Goal: Task Accomplishment & Management: Complete application form

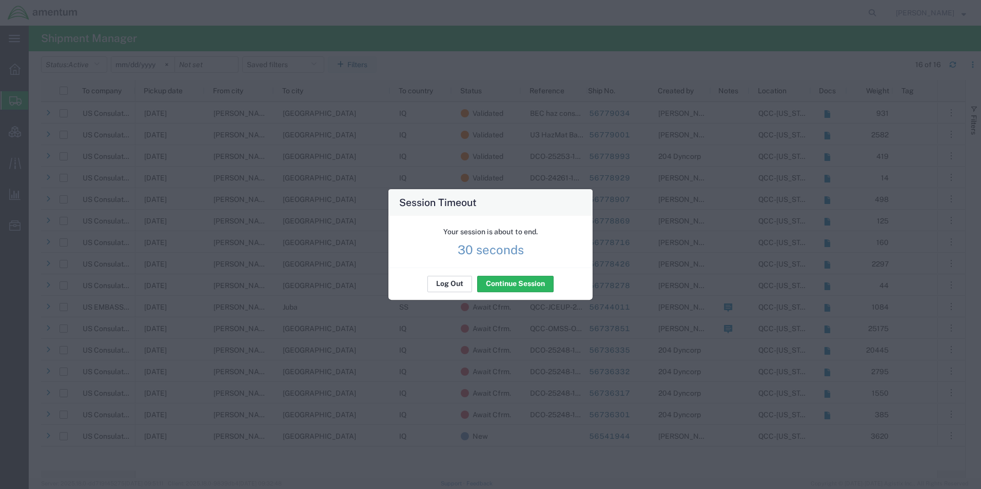
click at [455, 284] on button "Log Out" at bounding box center [449, 284] width 45 height 16
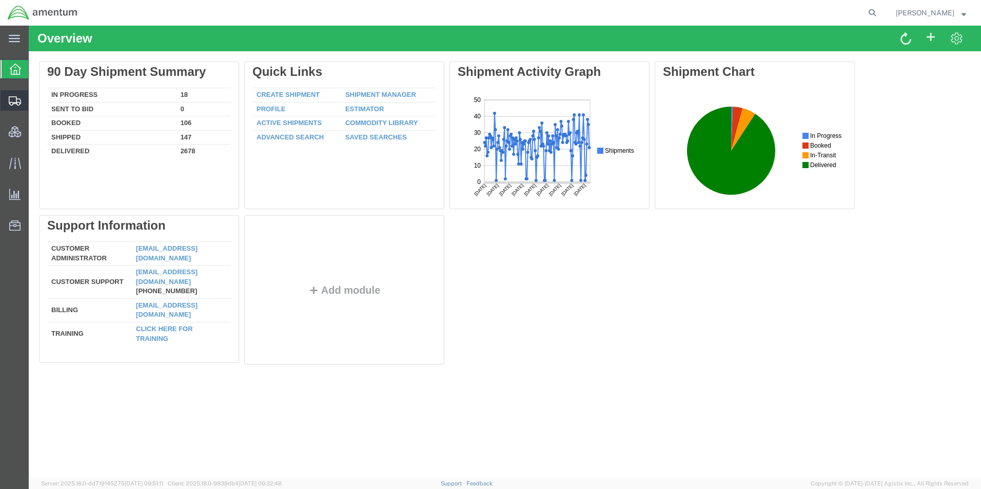
click at [0, 0] on span "Create Shipment" at bounding box center [0, 0] width 0 height 0
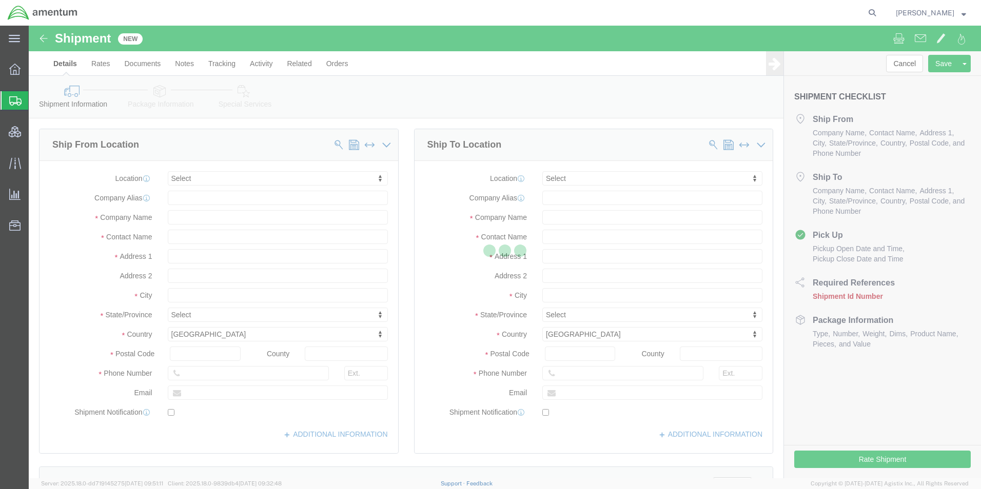
select select
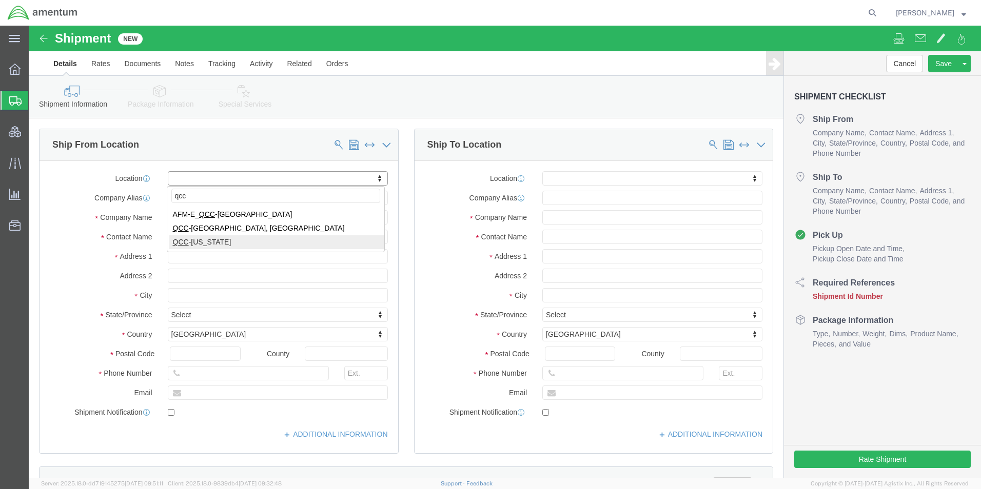
type input "qcc"
click div "qcc AFM-E_ QCC -[GEOGRAPHIC_DATA] [GEOGRAPHIC_DATA] -[GEOGRAPHIC_DATA], [GEOGRA…"
select select "42668"
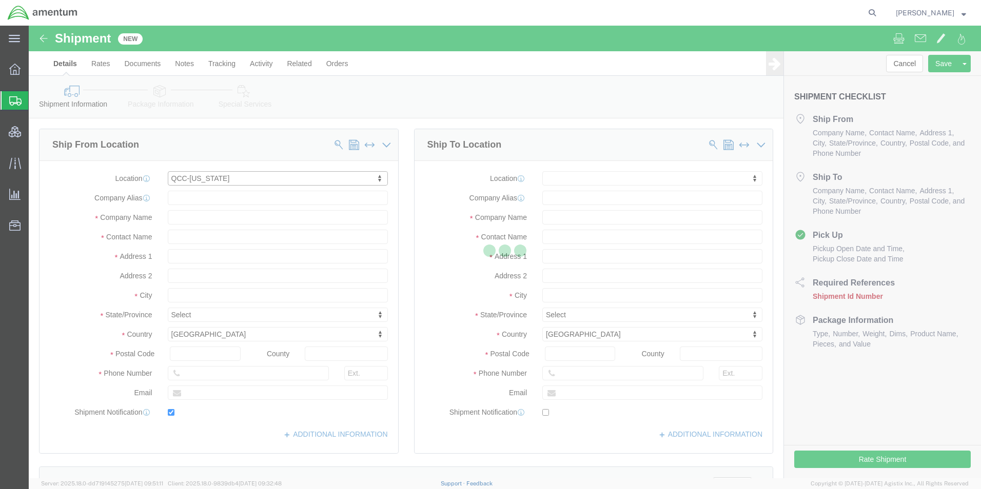
type input "[STREET_ADDRESS]"
type input "c/[PERSON_NAME] International"
type input "75038"
type input "[PHONE_NUMBER]"
type input "[PERSON_NAME][EMAIL_ADDRESS][PERSON_NAME][DOMAIN_NAME]"
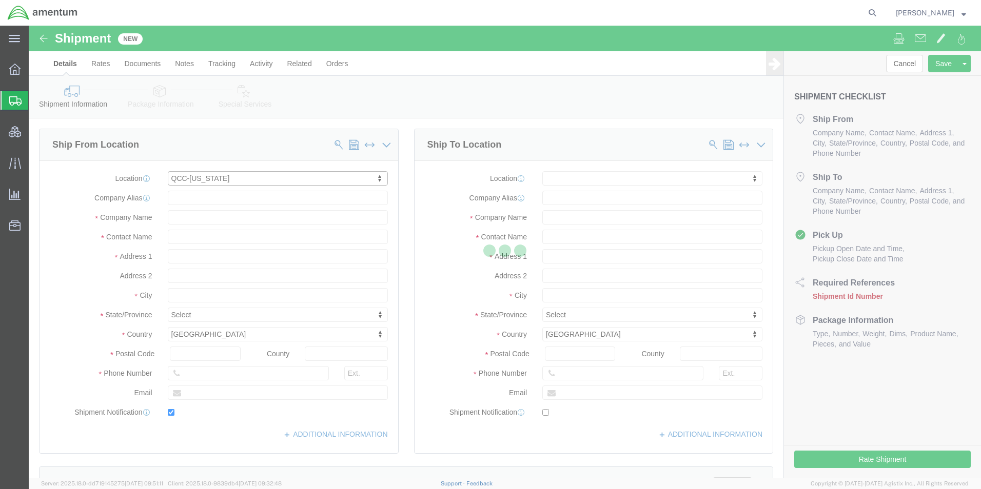
checkbox input "true"
type input "Amentum Services, Inc"
type input "[PERSON_NAME]"
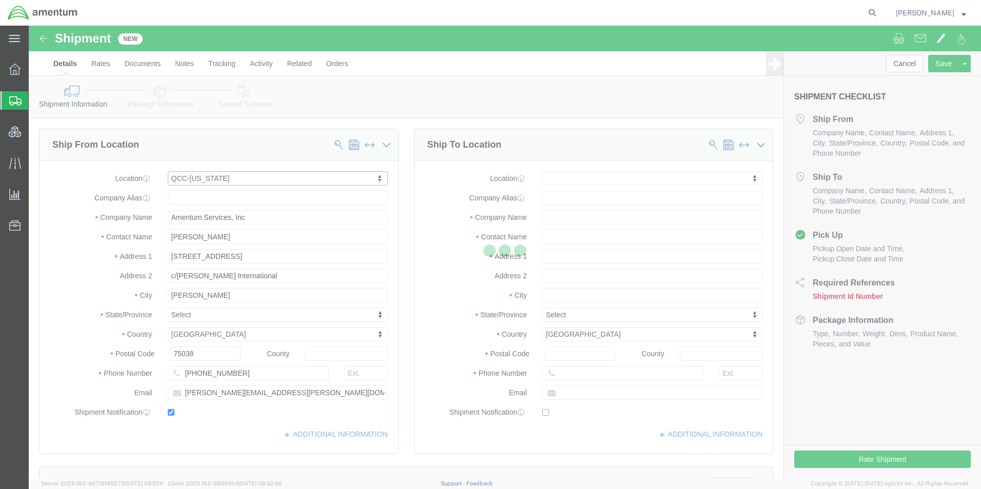
select select "[GEOGRAPHIC_DATA]"
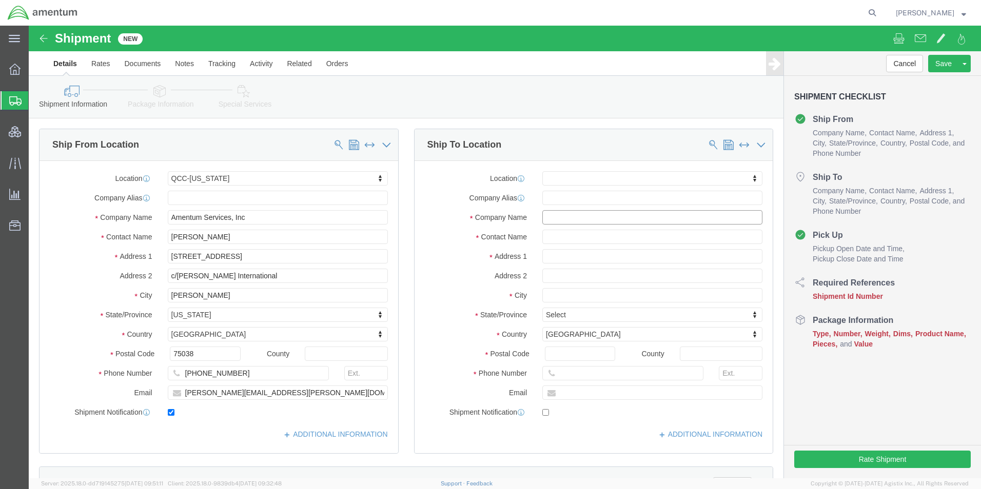
click input "text"
type input "B&H Photo Video"
type input "ATTN: Returns Department"
type input "[STREET_ADDRESS][PERSON_NAME]"
select select
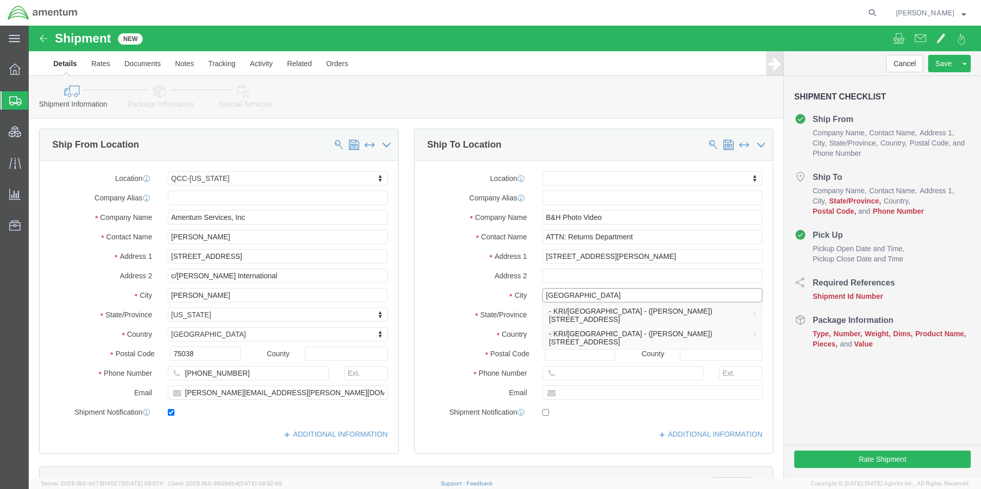
type input "[GEOGRAPHIC_DATA]"
select select
type input "n"
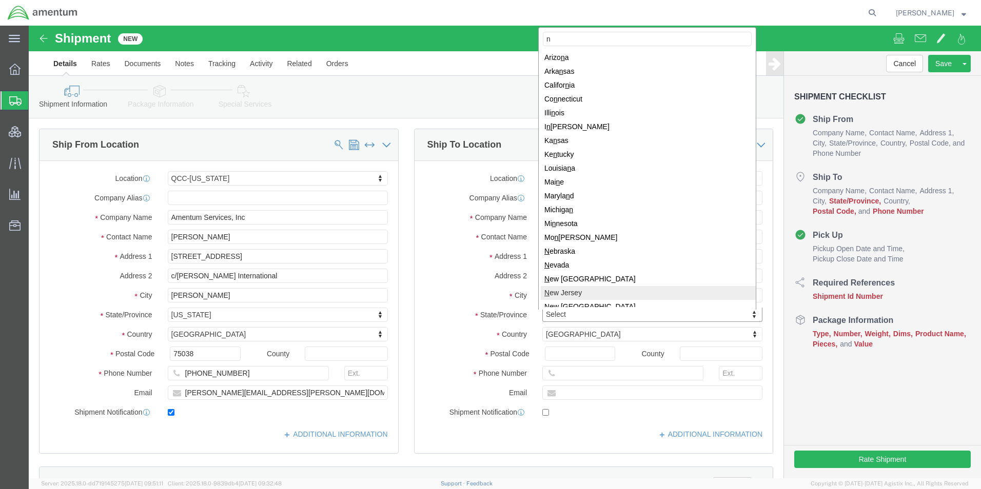
select select
select select "NJ"
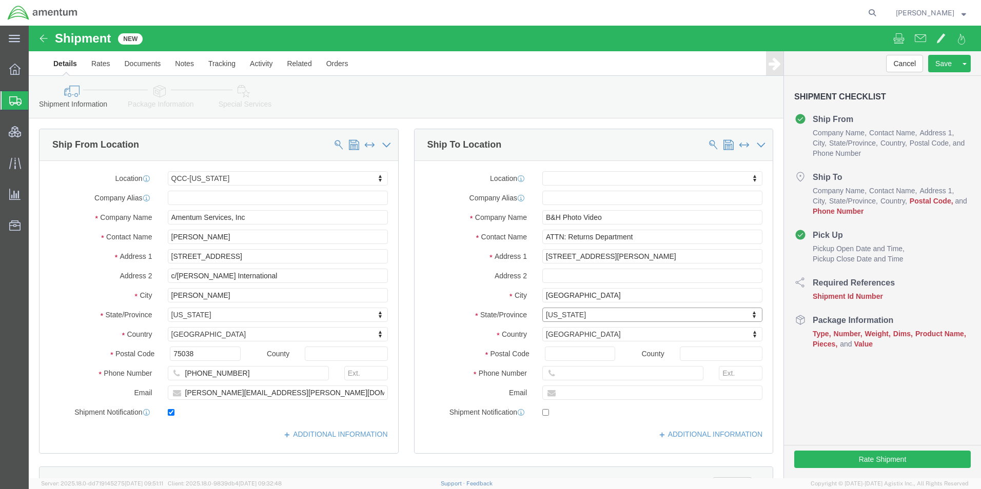
click div "Location My Profile Location [PHONE_NUMBER] [PHONE_NUMBER] [PHONE_NUMBER] [PHON…"
click input "Postal Code"
type input "08016"
select select
drag, startPoint x: 511, startPoint y: 346, endPoint x: 499, endPoint y: 346, distance: 11.3
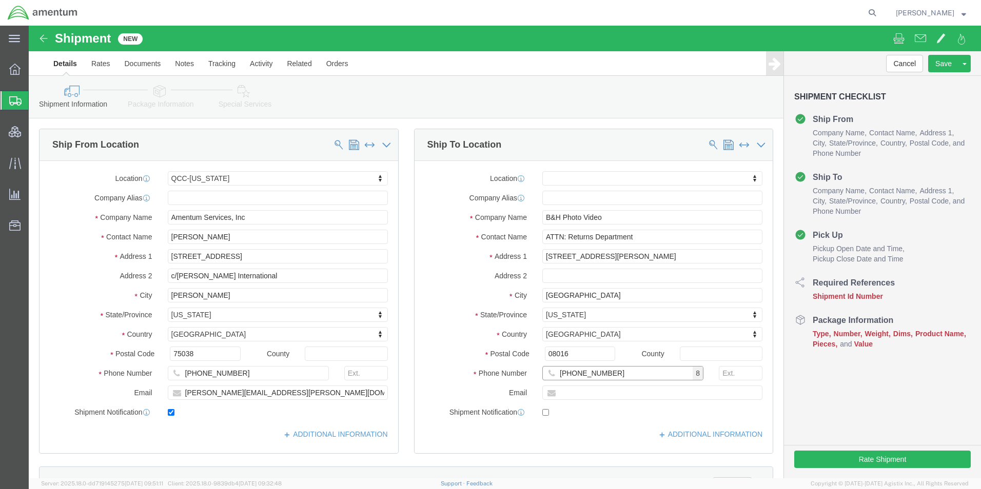
click div "Phone Number [PHONE_NUMBER] 8"
type input "2122397765"
type input "[EMAIL_ADDRESS][DOMAIN_NAME]"
checkbox input "true"
click div "Location My Profile Location [PHONE_NUMBER] [PHONE_NUMBER] [PHONE_NUMBER] [PHON…"
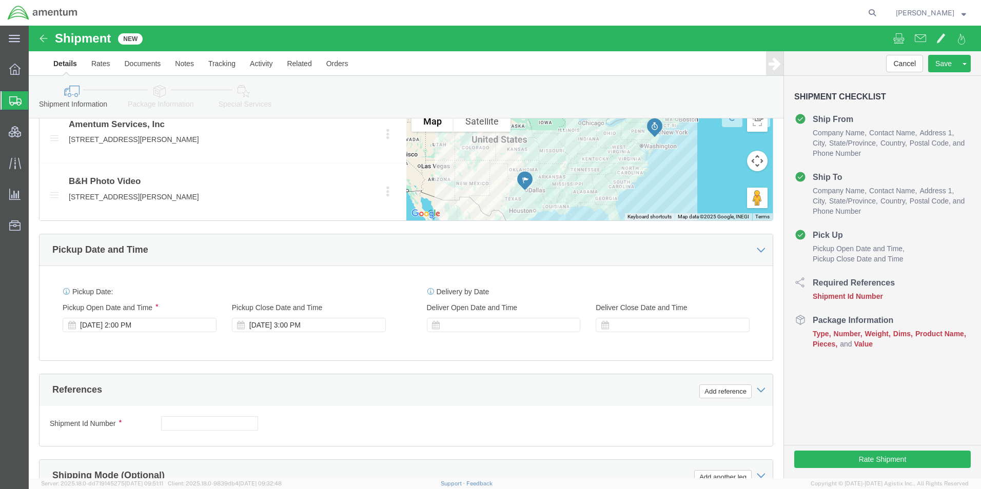
scroll to position [513, 0]
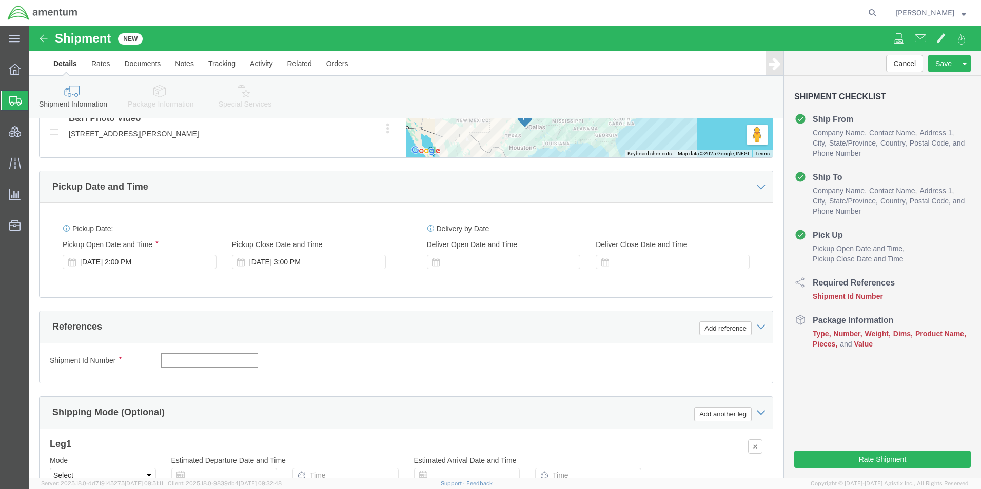
click input "text"
drag, startPoint x: 161, startPoint y: 347, endPoint x: 277, endPoint y: 366, distance: 117.4
click input "text"
paste input "(RFQ) WEXMAC-250810-CS-001"
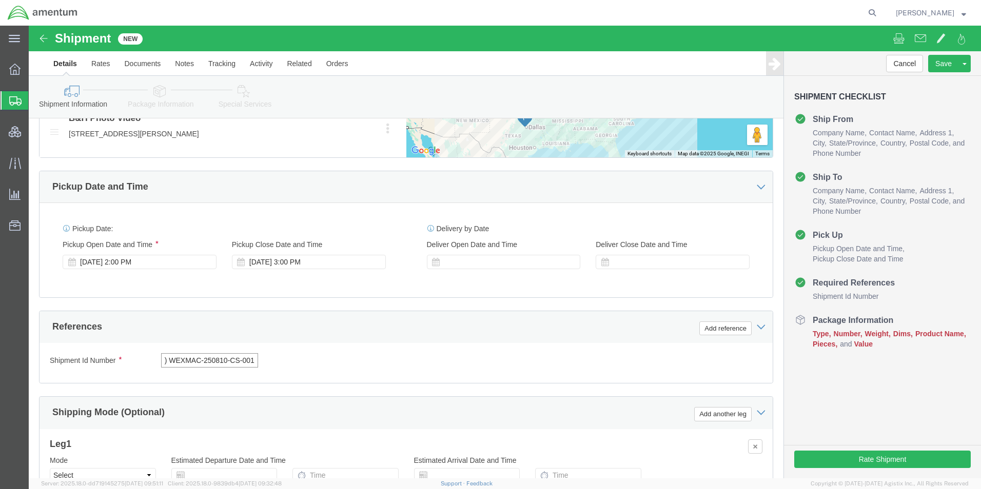
type input "(RFQ) WEXMAC-250810-CS-001"
click div "Shipment Id Number (RFQ) WEXMAC-250810-CS-001 Select Account Type Activity ID A…"
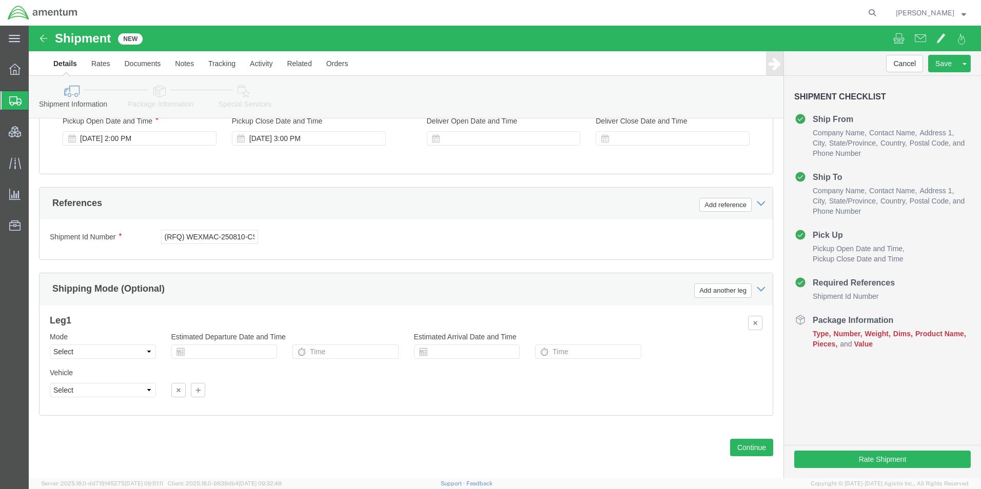
scroll to position [656, 0]
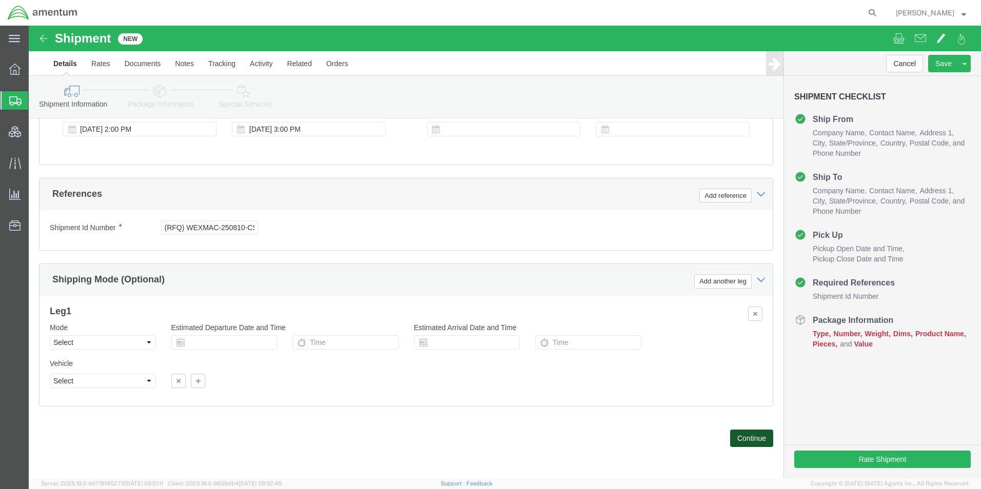
click button "Continue"
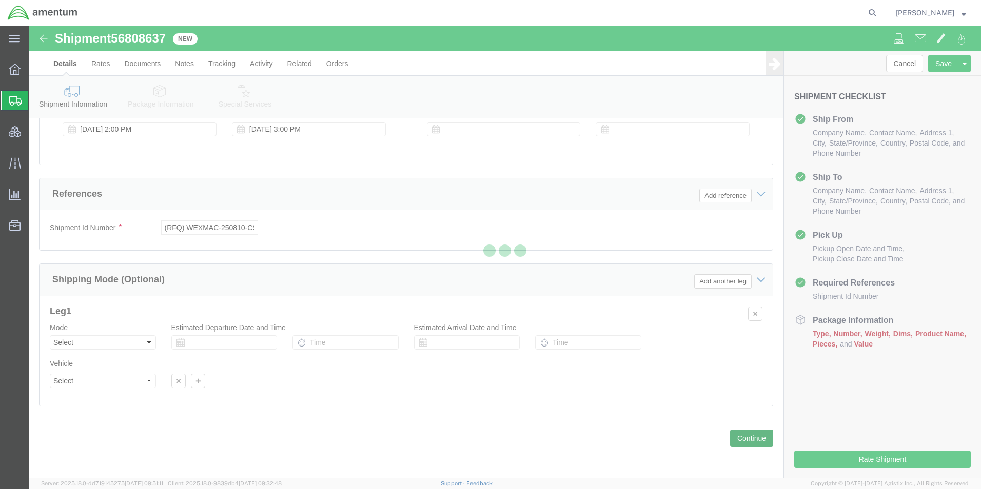
select select "42668"
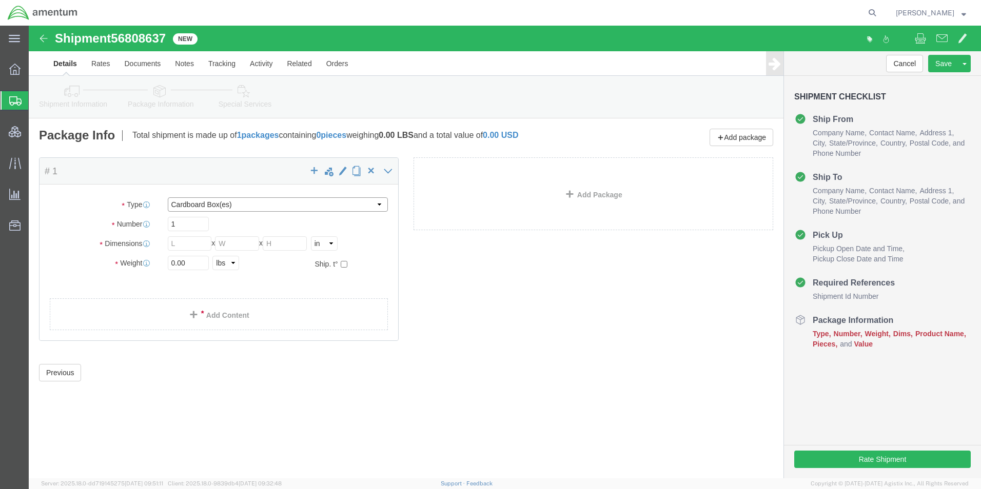
click select "Select BCK Boxes Bale(s) Basket(s) Bolt(s) Bottle(s) Buckets Bulk Bundle(s) Can…"
select select "PSNS"
click select "Select BCK Boxes Bale(s) Basket(s) Bolt(s) Bottle(s) Buckets Bulk Bundle(s) Can…"
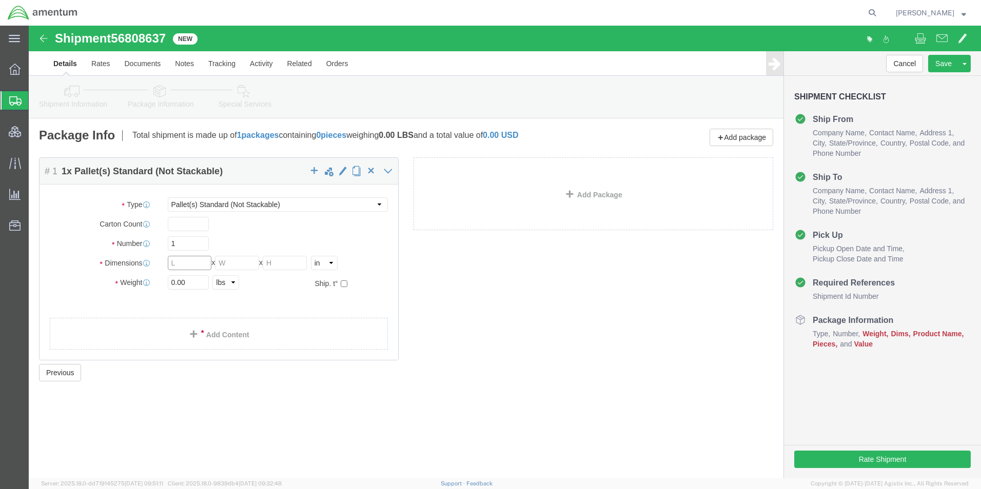
click input "text"
type input "4"
type input "49"
type input "41"
type input "47"
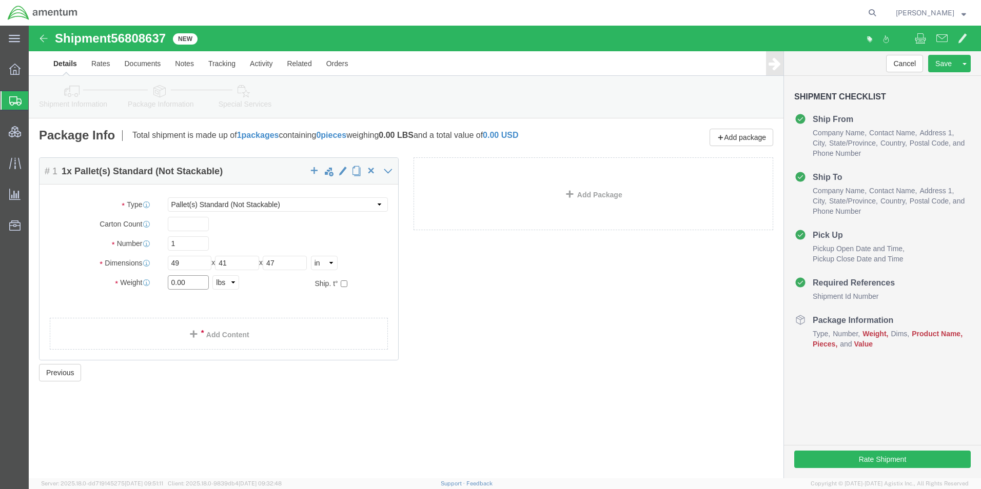
click input "0.00"
type input "0"
type input "294"
click link "Add Content"
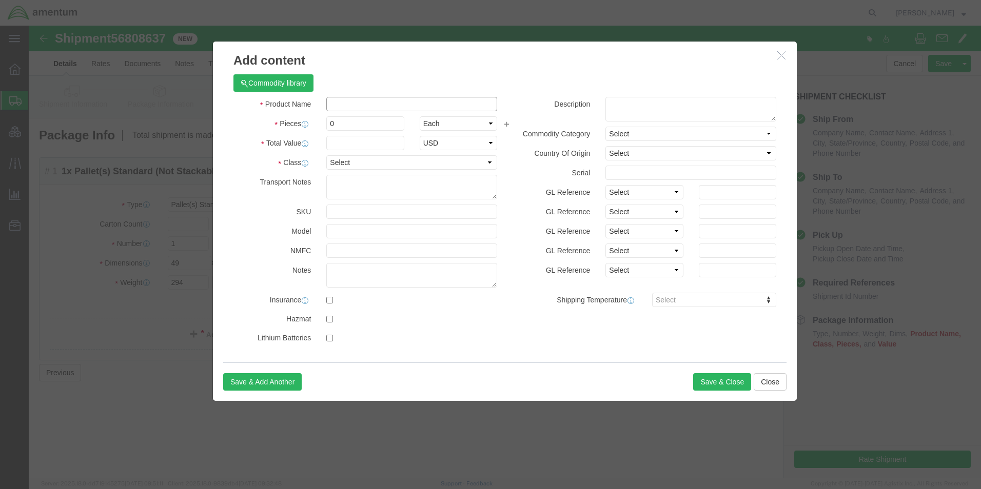
click input "text"
type input "Samsung, Full HD TV, F600F, 40" class, 2025 Model"
type input "20"
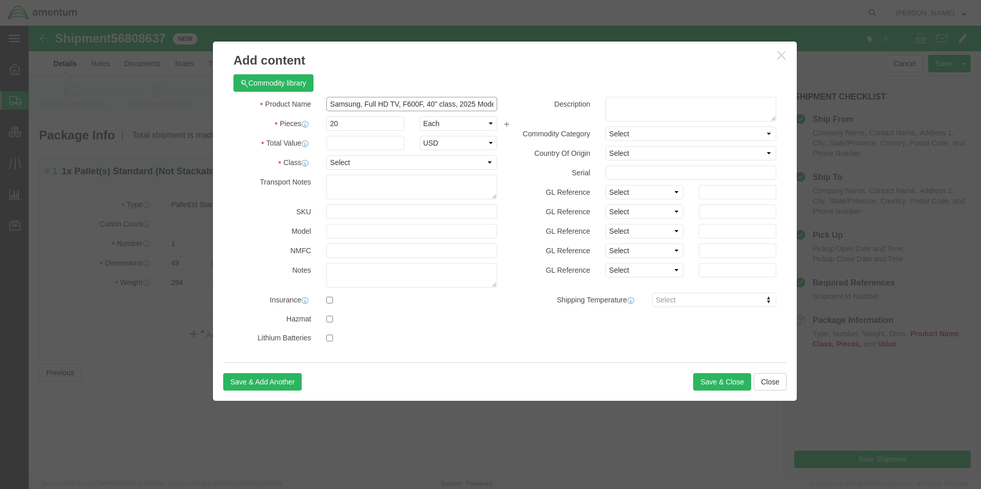
drag, startPoint x: 395, startPoint y: 79, endPoint x: 266, endPoint y: 73, distance: 129.9
click div "Product Name Samsung, Full HD TV, F600F, 40" class, 2025 Model"
drag, startPoint x: 328, startPoint y: 101, endPoint x: 272, endPoint y: 101, distance: 55.4
click div "Pieces Number of pieces inside all the packages 20 Select Bag Barrels 100Board …"
type input "1"
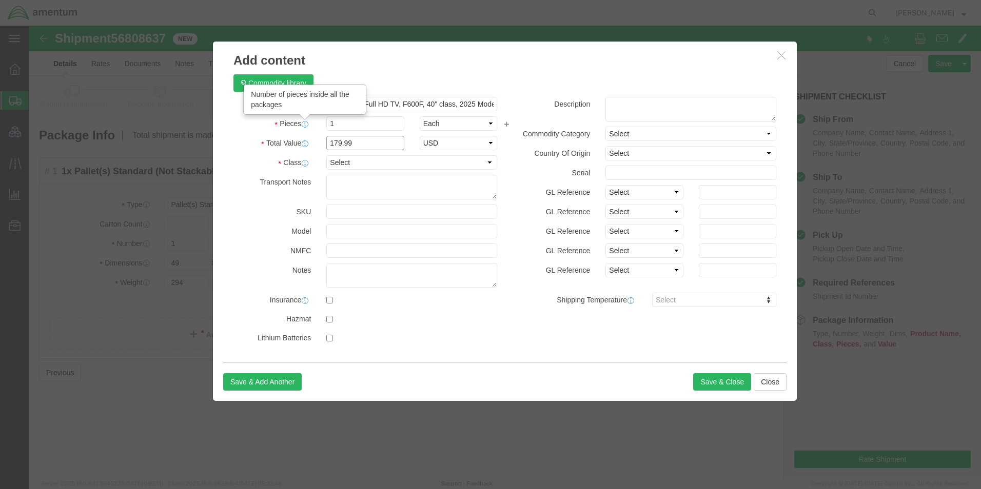
type input "179.99"
select select "USD"
type input "20"
type input "3599.8"
click input "Samsung, Full HD TV, F600F, 40" class, 2025 Model"
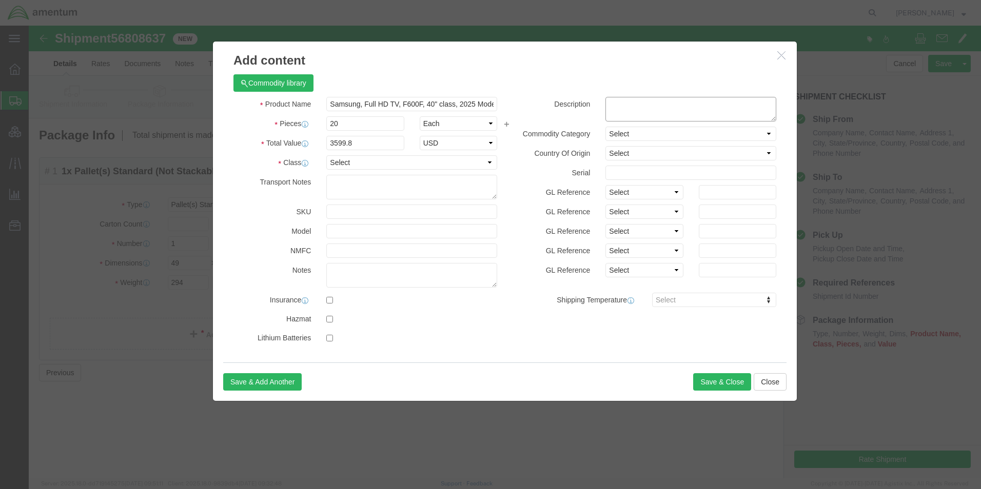
click textarea
paste textarea "Samsung, Full HD TV, F600F, 40" class, 2025 Model"
type textarea "Samsung, Full HD TV, F600F, 40" class, 2025 Model"
click select "Select [GEOGRAPHIC_DATA] [GEOGRAPHIC_DATA] [GEOGRAPHIC_DATA] [GEOGRAPHIC_DATA] …"
click label "Serial"
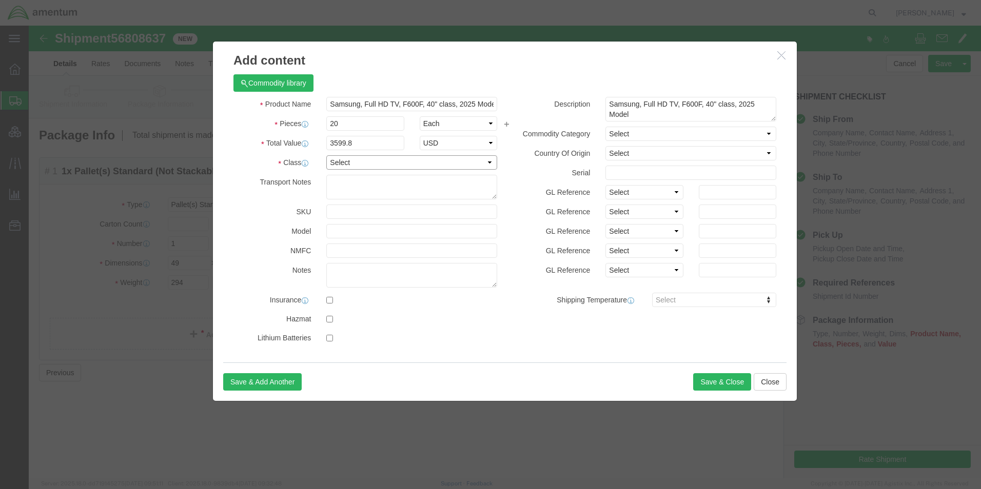
click select "Select 50 55 60 65 70 85 92.5 100 125 175 250 300 400"
select select "175"
click select "Select 50 55 60 65 70 85 92.5 100 125 175 250 300 400"
click div "Product Name Samsung, Full HD TV, F600F, 40" class, 2025 Model Pieces 20 Select…"
click button "Save & Close"
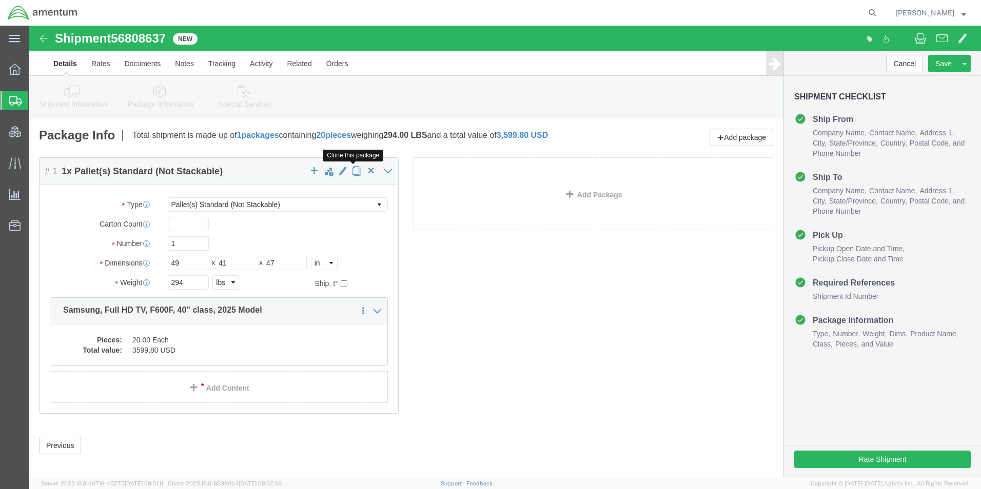
click span "button"
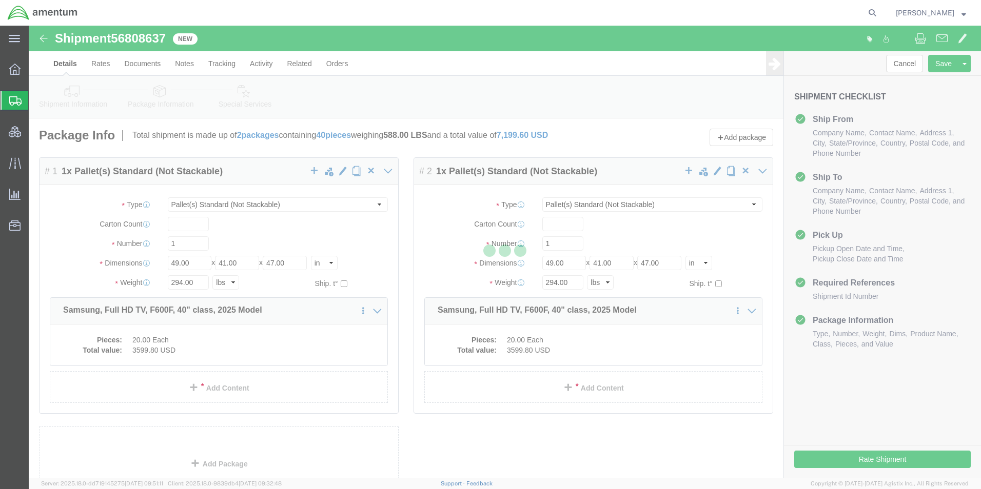
select select "PSNS"
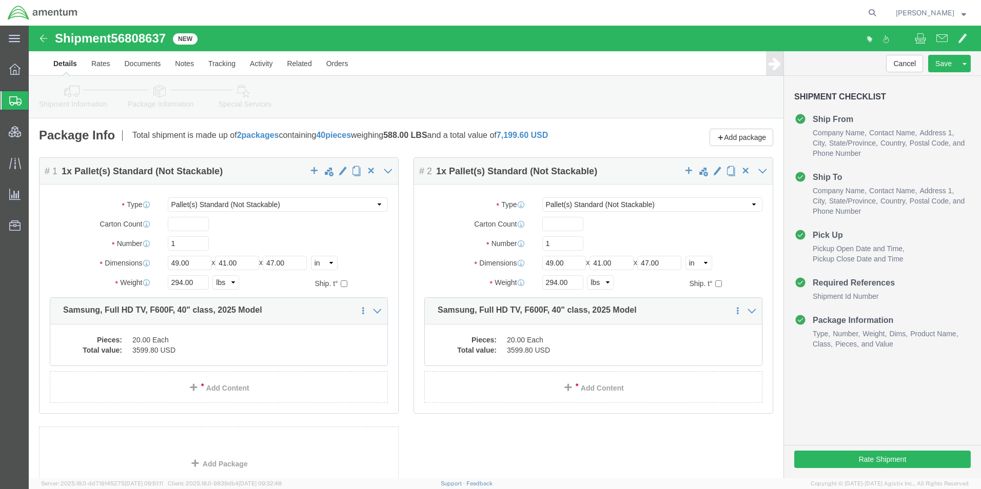
click div "Package Content # 1 1 x Pallet(s) Standard (Not Stackable) Package Type Select …"
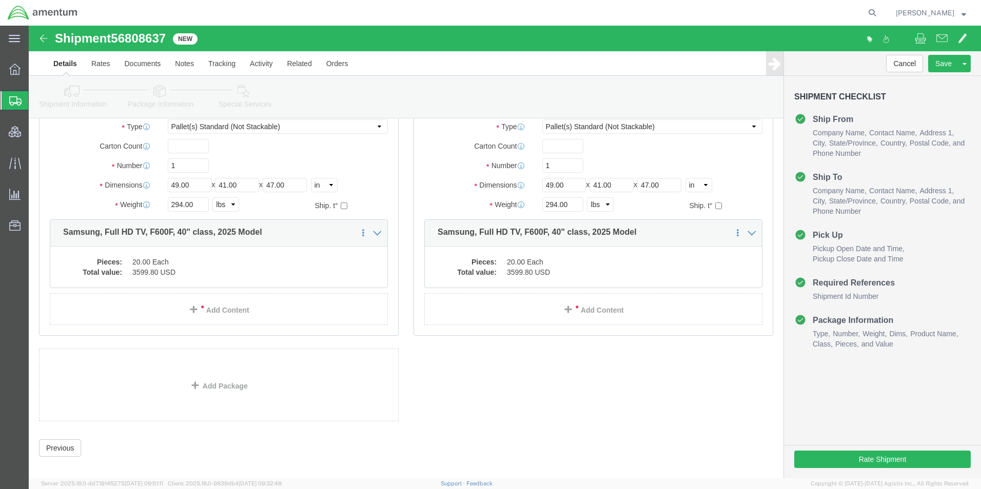
scroll to position [88, 0]
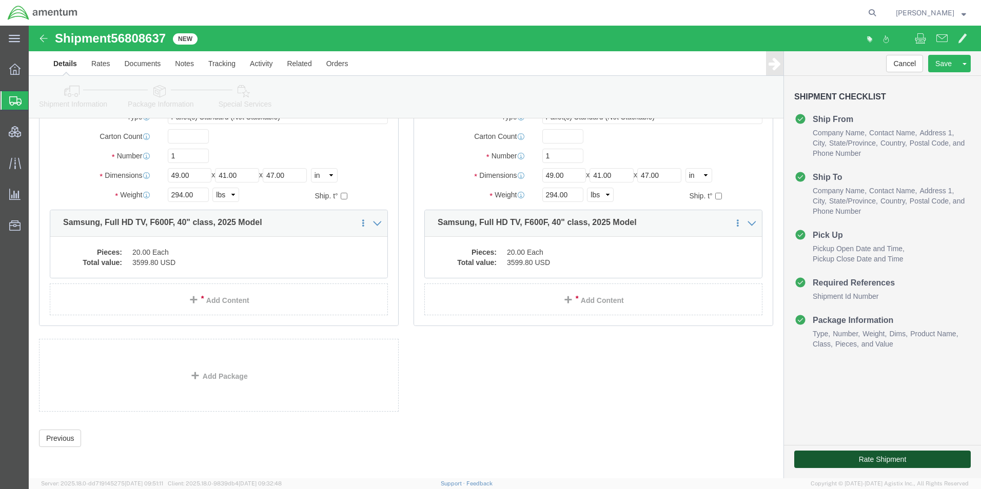
click button "Rate Shipment"
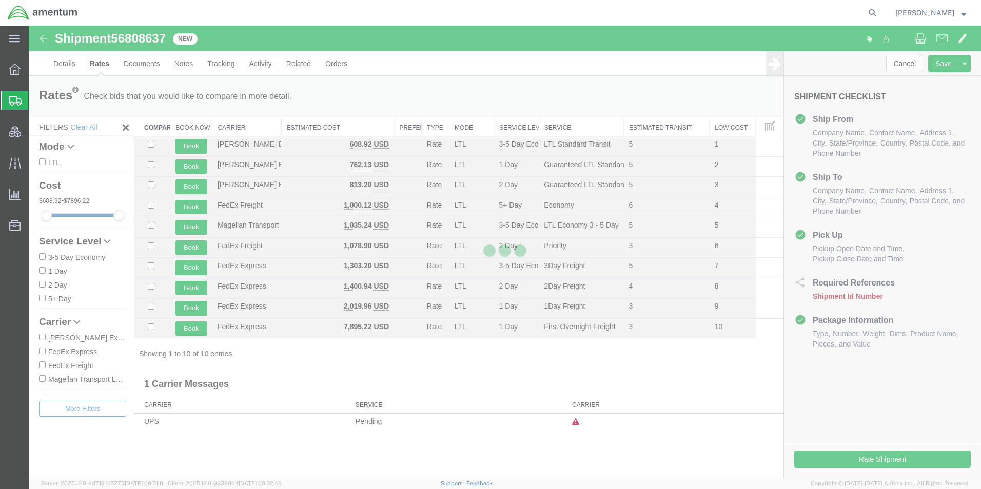
scroll to position [0, 0]
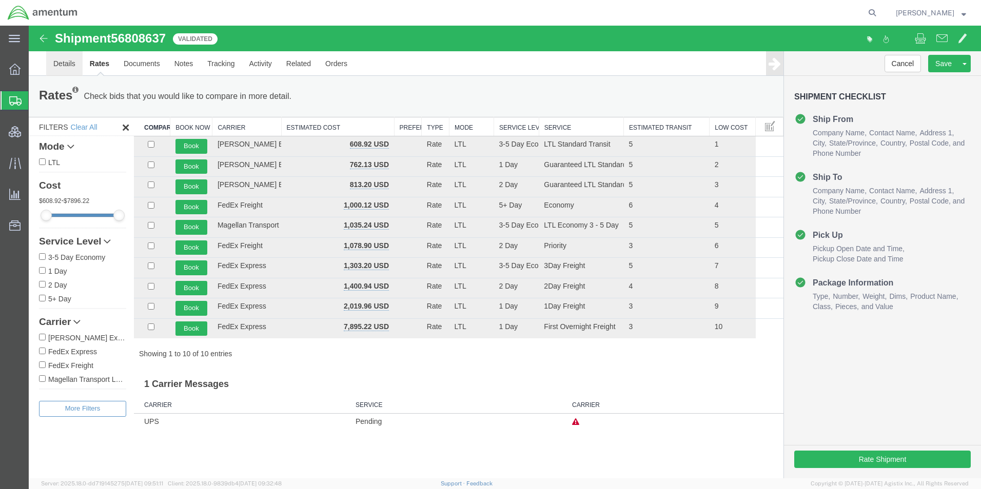
click at [59, 64] on link "Details" at bounding box center [64, 63] width 36 height 25
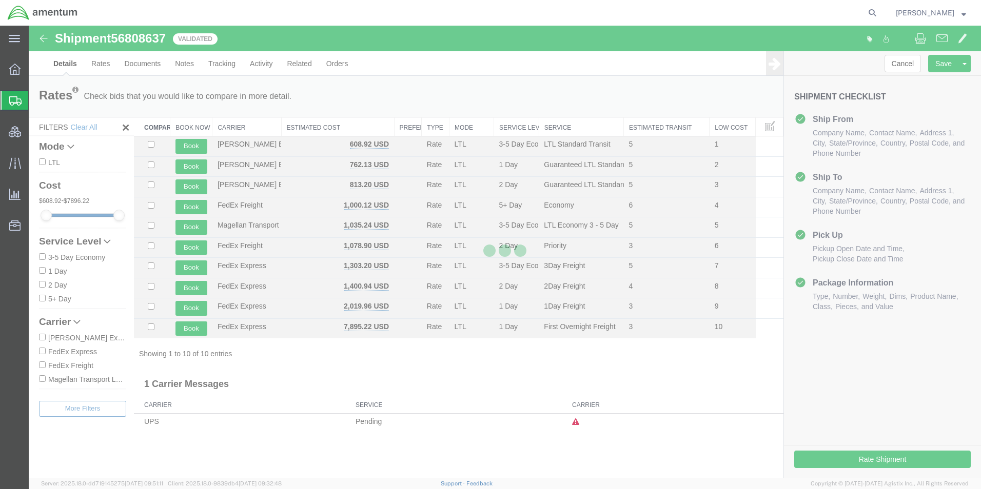
select select "42668"
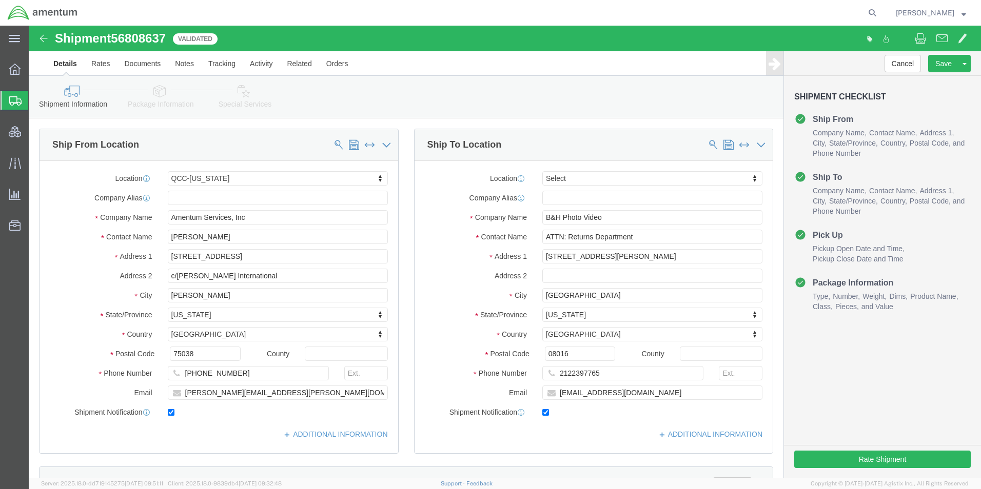
click link "Package Information"
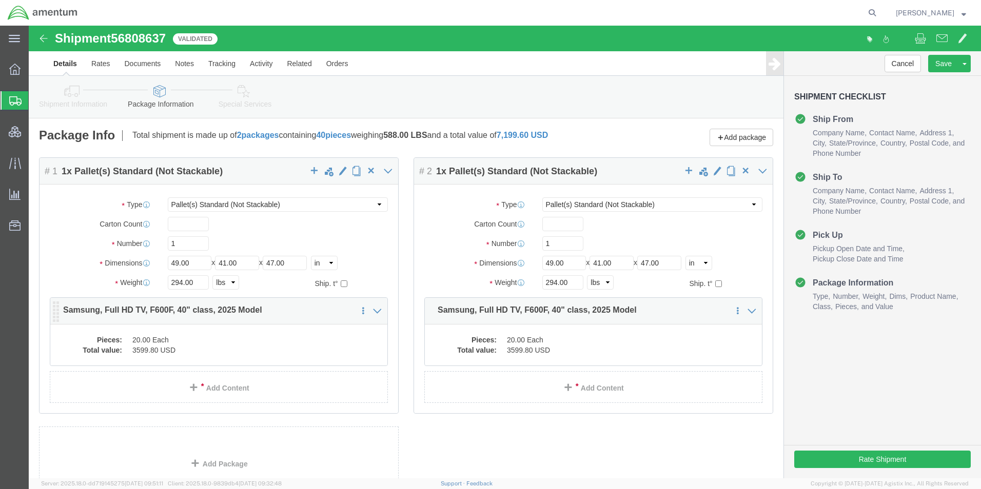
click div "Pieces: 20.00 Each Total value: 3599.80 USD"
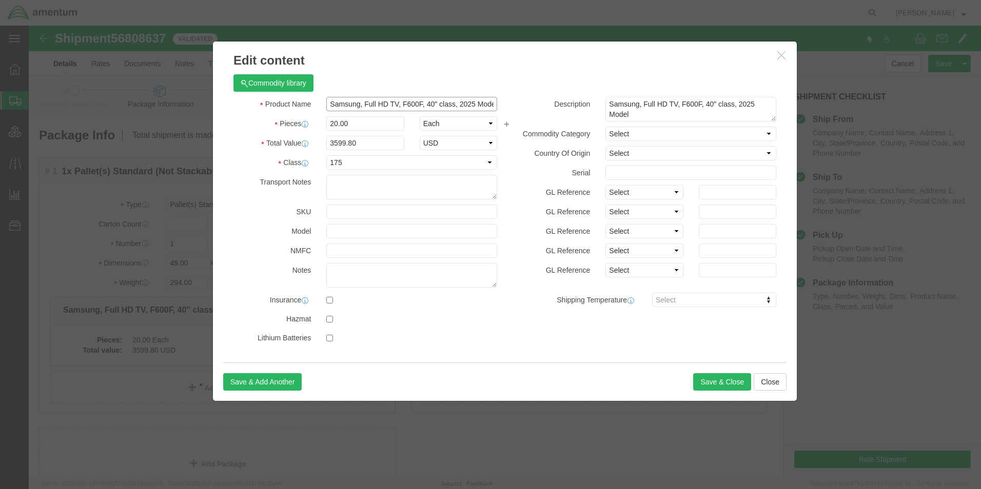
click input "Samsung, Full HD TV, F600F, 40" class, 2025 Model"
type input "Samsung, Full HD TV, F6000F, 40" class, 2025 Model"
click button "Save & Close"
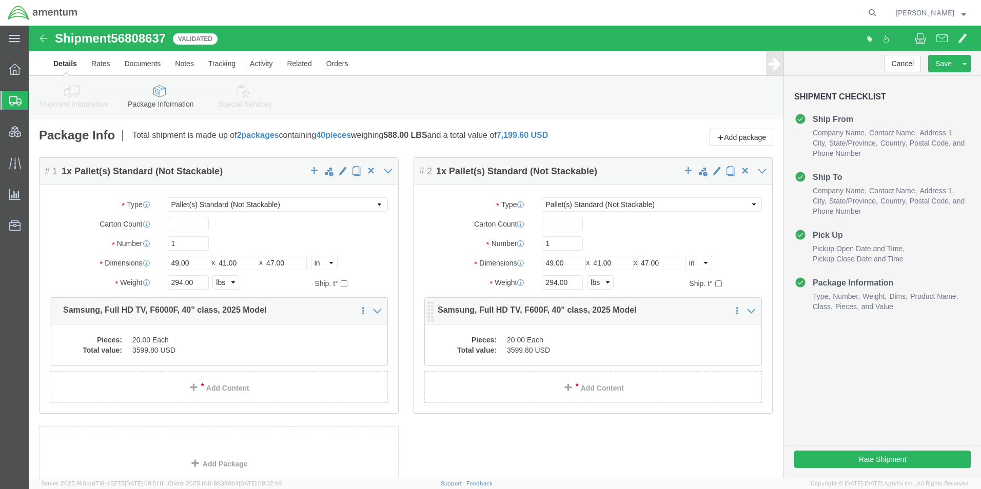
click dd "20.00 Each"
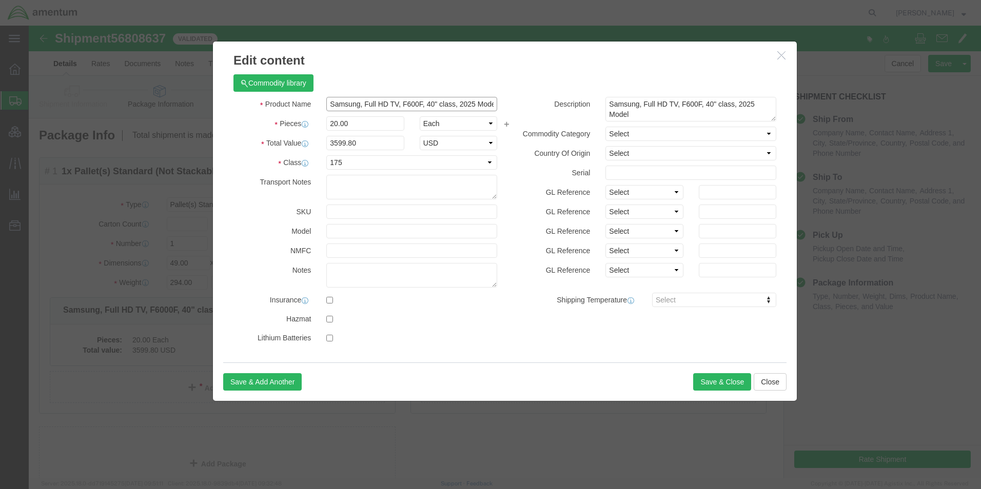
click input "Samsung, Full HD TV, F600F, 40" class, 2025 Model"
type input "Samsung, Full HD TV, F6000F, 40" class, 2025 Model"
drag, startPoint x: 339, startPoint y: 102, endPoint x: 282, endPoint y: 99, distance: 57.5
click div "Pieces 20.00 Select Bag Barrels 100Board Feet Bottle Box Blister Pack Carats Ca…"
type input "1"
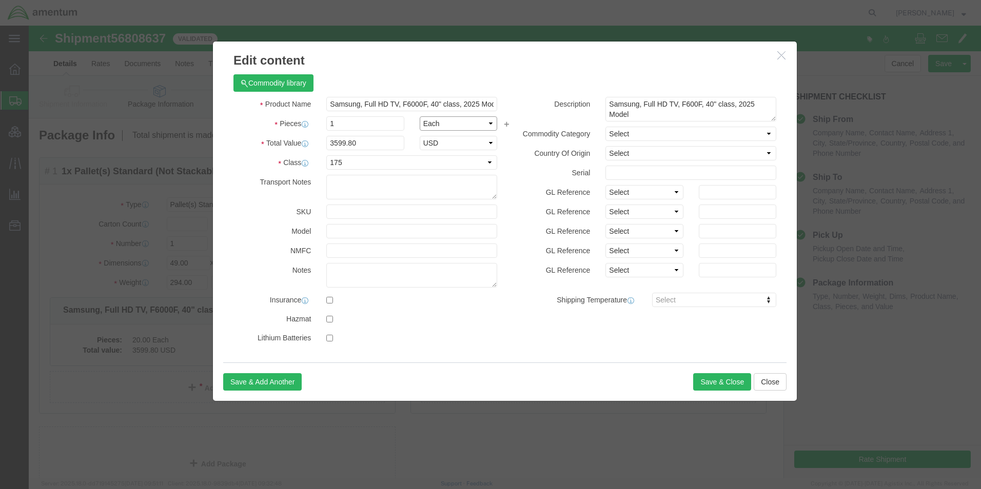
type input "179.99"
type input "199.99"
select select "USD"
type input "20"
type input "3999.8"
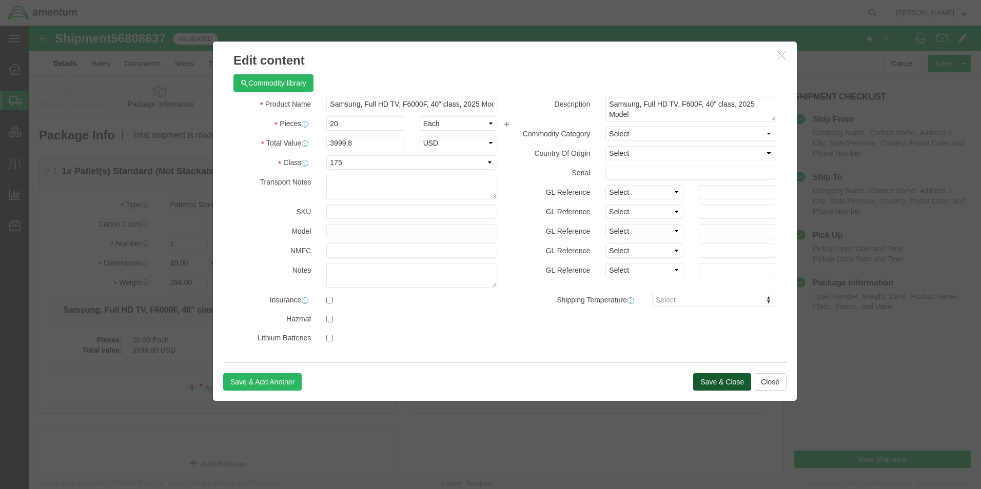
click button "Save & Close"
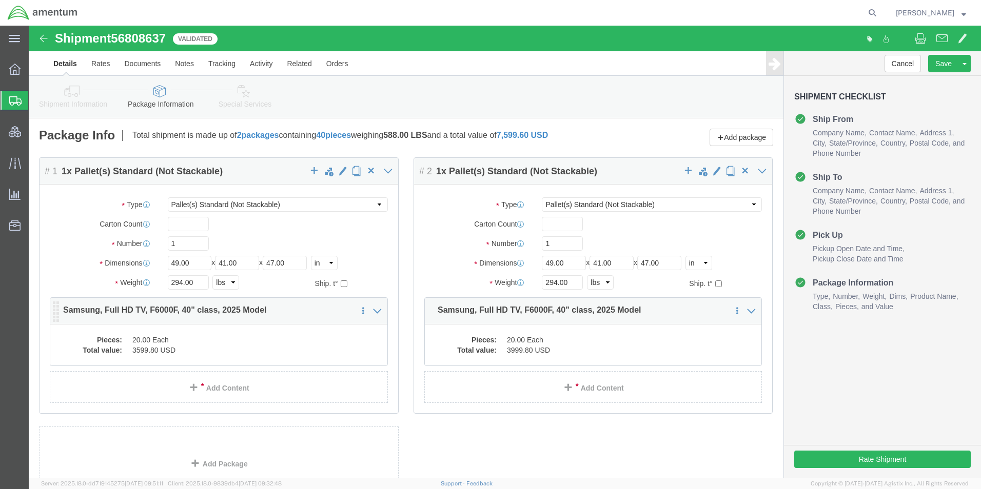
click dd "3599.80 USD"
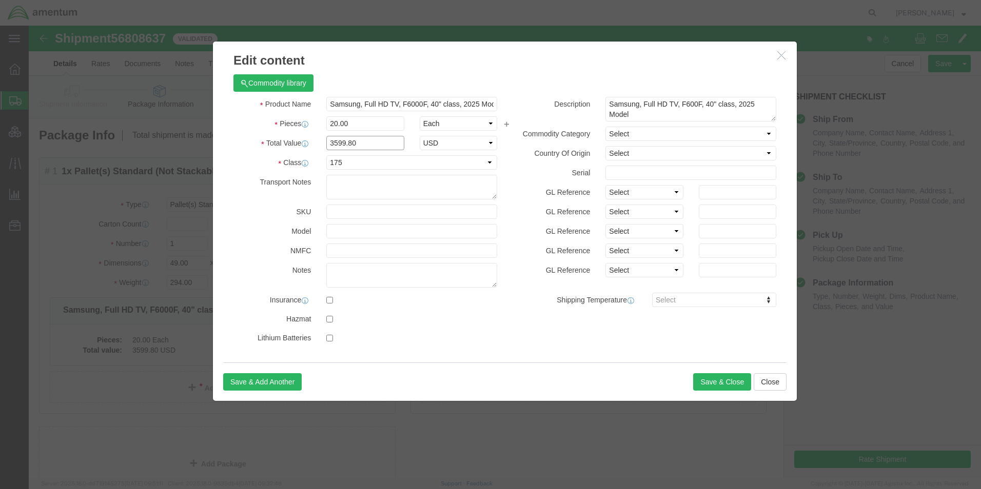
click input "3599.80"
type input "3999.80"
click button "Save & Close"
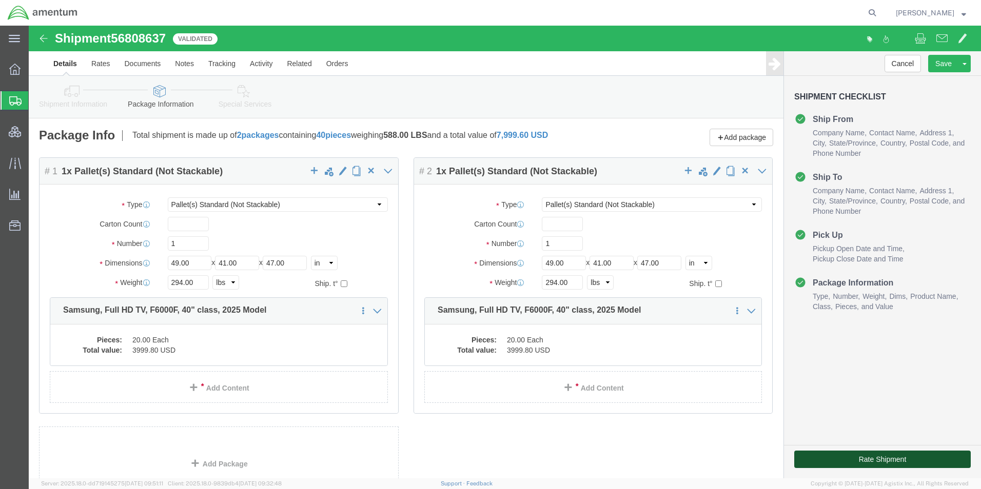
click button "Rate Shipment"
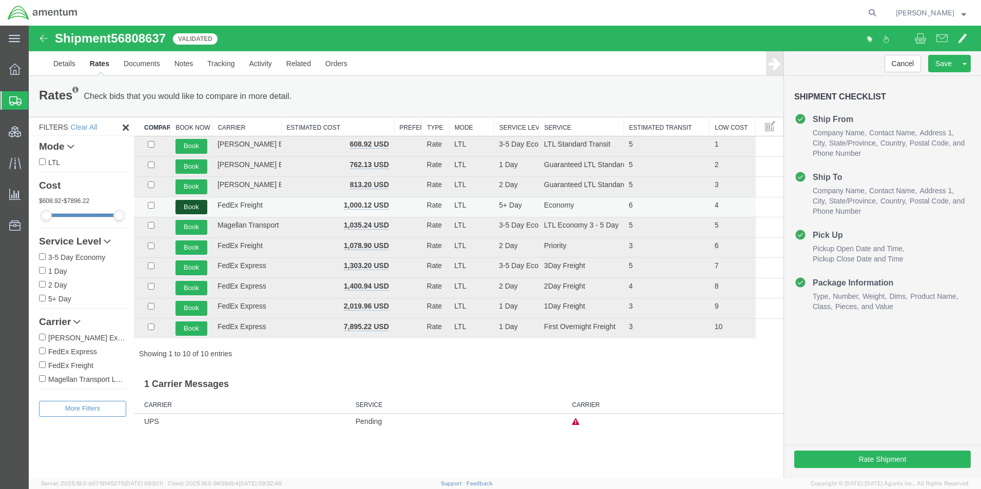
click at [193, 209] on button "Book" at bounding box center [191, 207] width 32 height 15
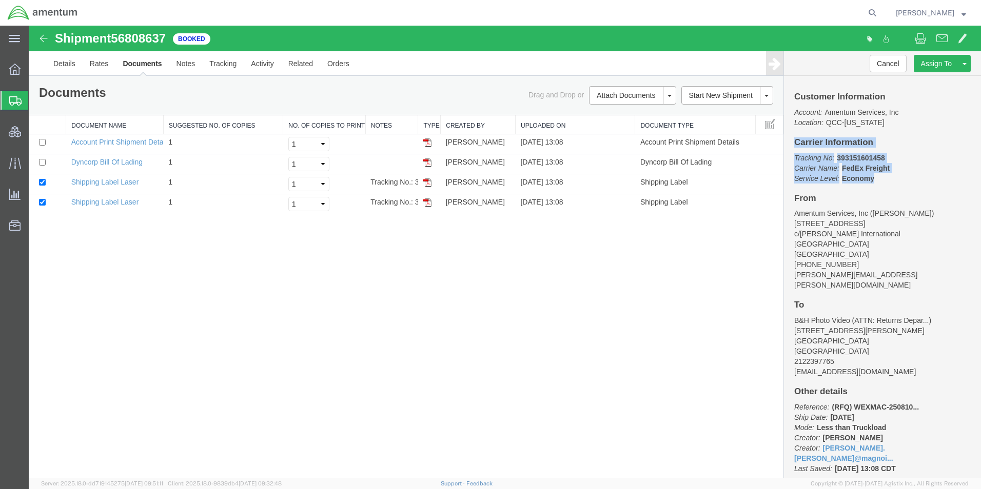
drag, startPoint x: 794, startPoint y: 142, endPoint x: 916, endPoint y: 178, distance: 127.7
click at [916, 178] on div "Customer Information Account: Amentum Services, Inc Location: [GEOGRAPHIC_DATA]…" at bounding box center [882, 277] width 197 height 403
copy div "Carrier Information Tracking No: 393151601458 Carrier Name: FedEx Freight FedEx…"
click at [106, 183] on link "Shipping Label Laser" at bounding box center [105, 182] width 68 height 8
drag, startPoint x: 117, startPoint y: 198, endPoint x: 426, endPoint y: 511, distance: 439.1
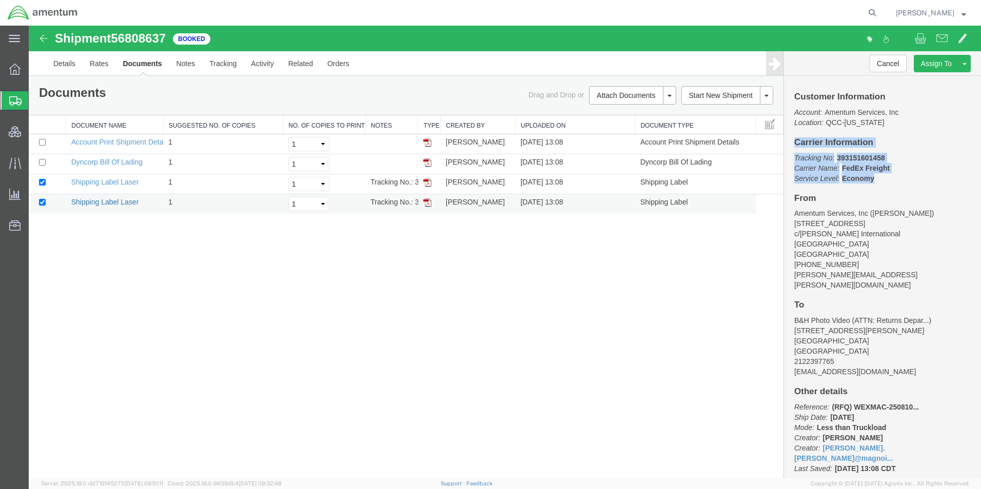
click at [117, 198] on link "Shipping Label Laser" at bounding box center [105, 202] width 68 height 8
click at [127, 166] on link "Dyncorp Bill Of Lading" at bounding box center [106, 162] width 71 height 8
click at [66, 62] on link "Details" at bounding box center [64, 63] width 36 height 25
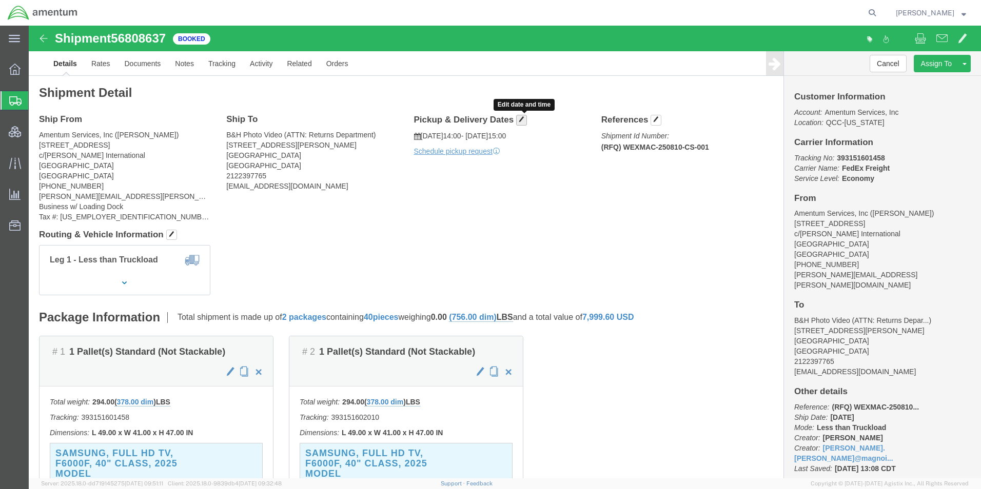
click span "button"
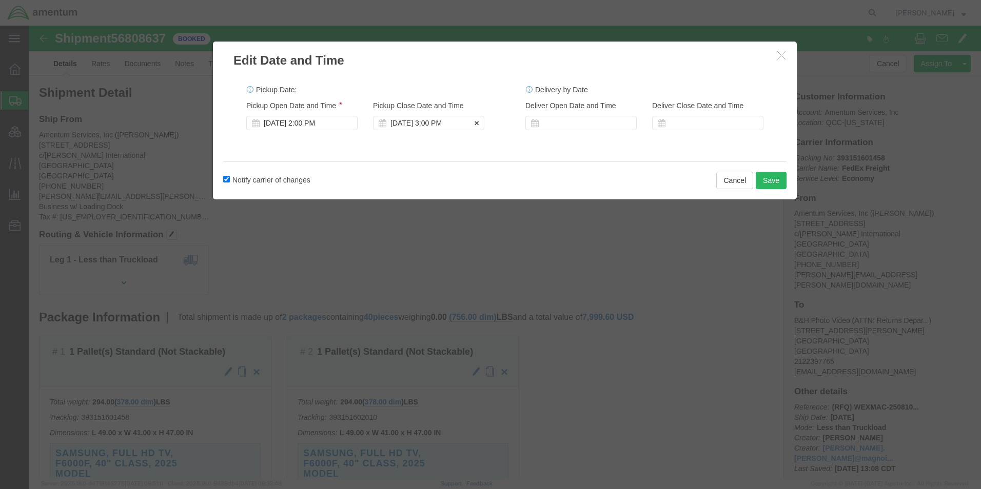
click div "[DATE] 3:00 PM"
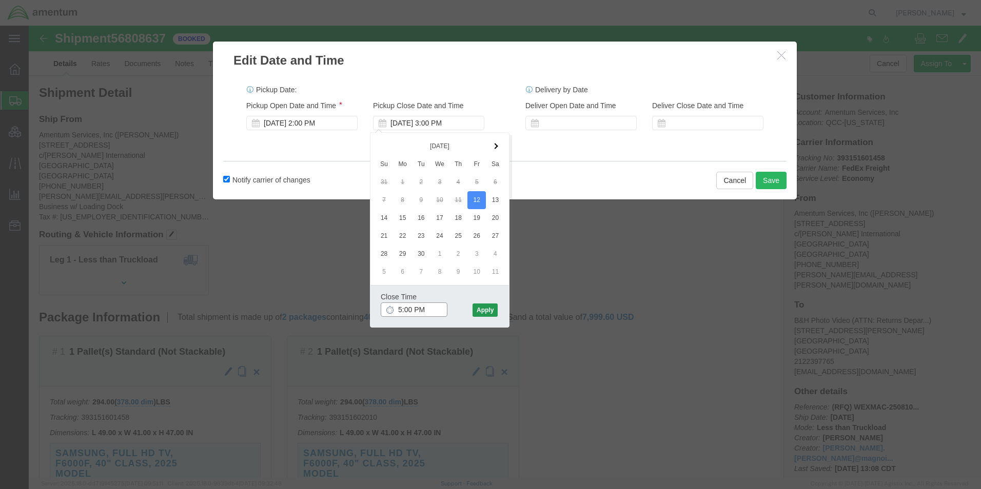
type input "5:00 PM"
click button "Apply"
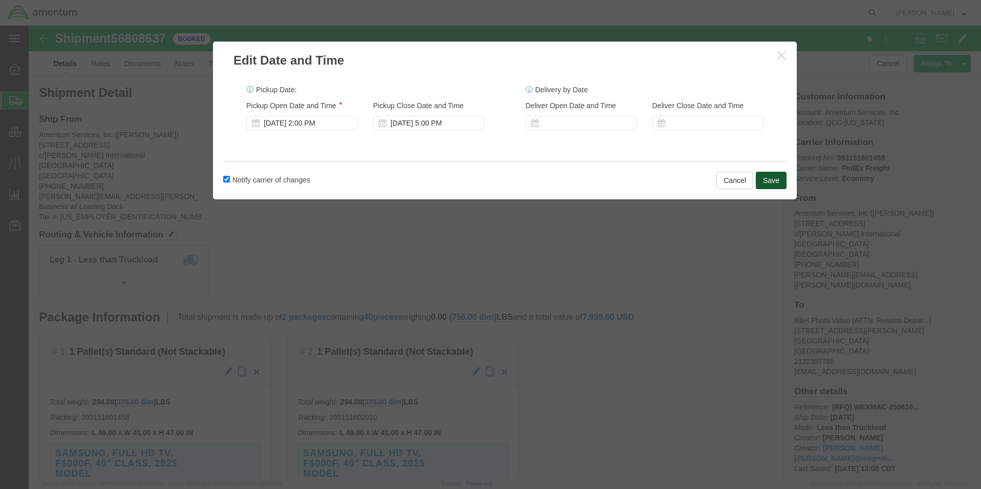
click button "Save"
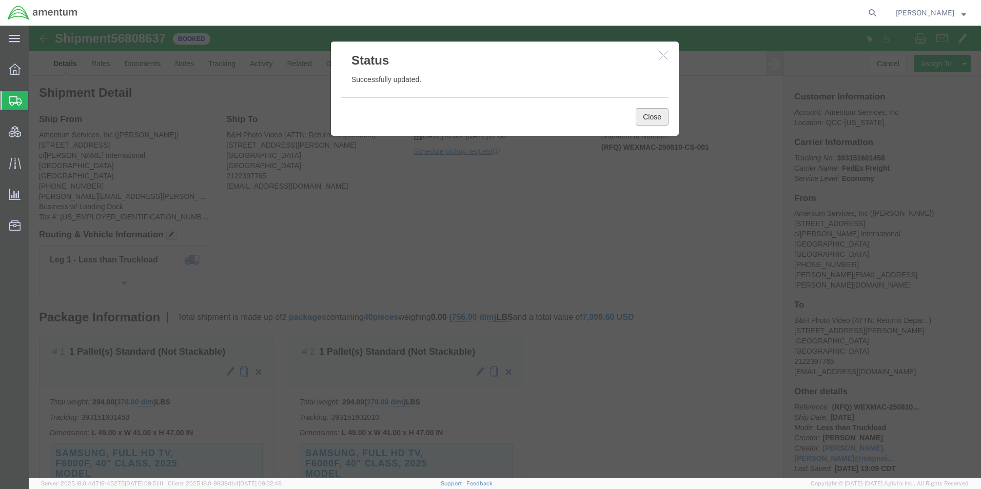
click button "Close"
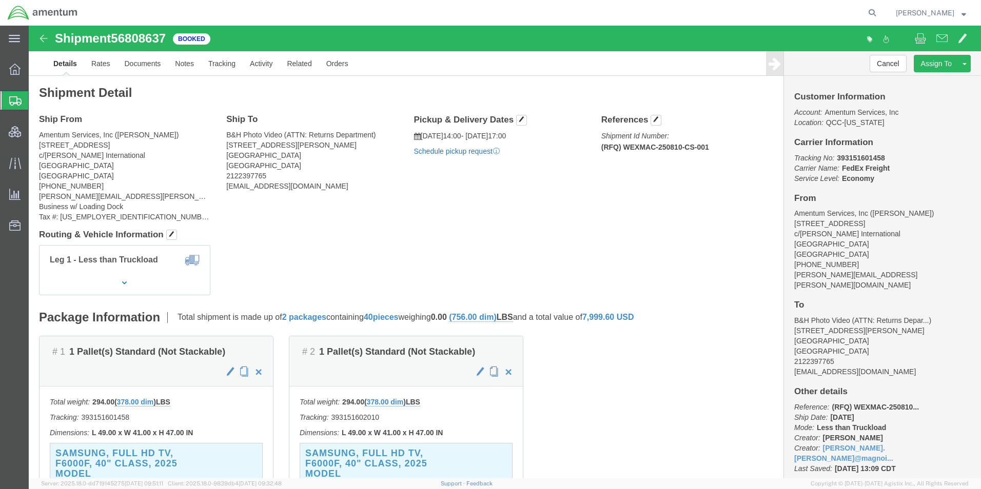
click link "Schedule pickup request"
click div "Ship From Amentum Services, Inc ([PERSON_NAME]) [STREET_ADDRESS] [PHONE_NUMBER]…"
click link "Documents"
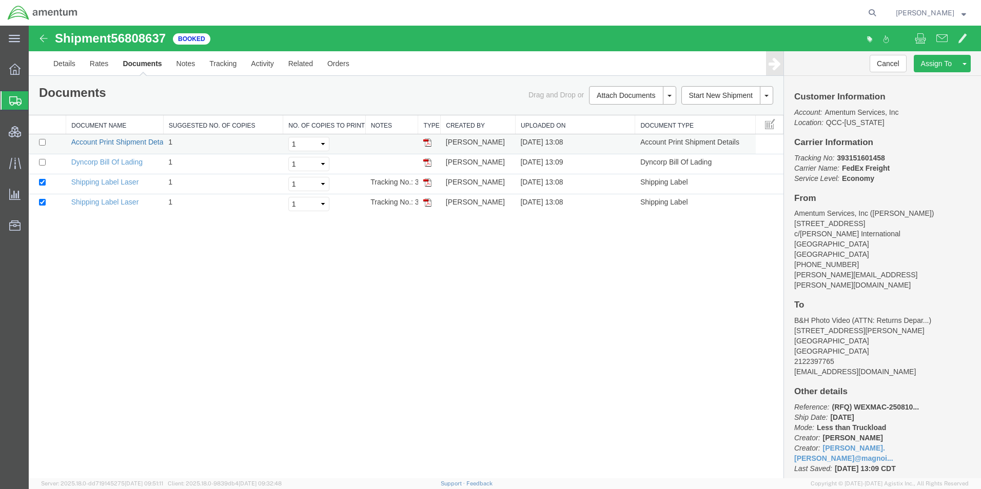
click at [121, 141] on link "Account Print Shipment Details" at bounding box center [120, 142] width 99 height 8
click at [879, 13] on icon at bounding box center [872, 13] width 14 height 14
click at [735, 14] on input "search" at bounding box center [709, 13] width 312 height 25
paste input "DCO-25251-167904"
type input "DCO-25251-167904"
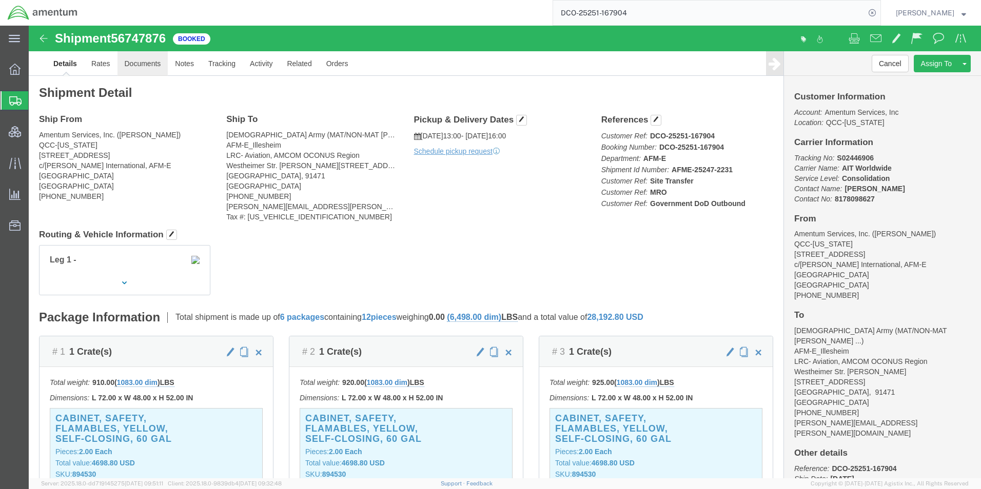
click link "Documents"
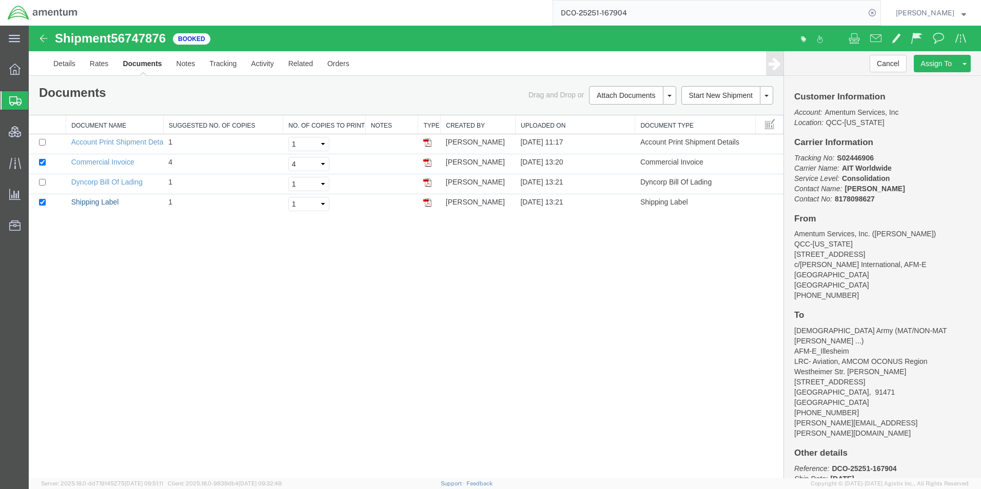
click at [97, 202] on link "Shipping Label" at bounding box center [95, 202] width 48 height 8
